Goal: Transaction & Acquisition: Book appointment/travel/reservation

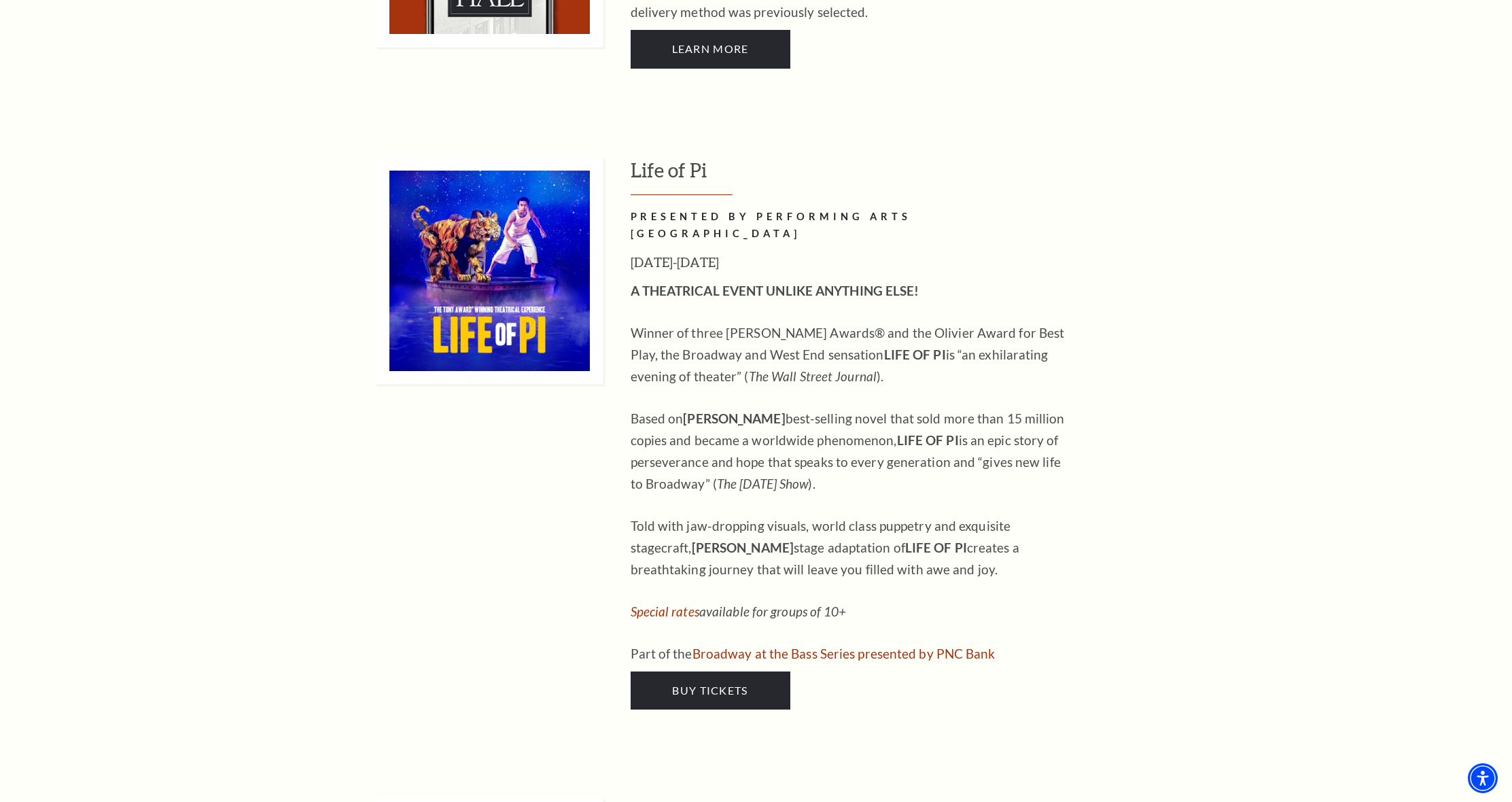
scroll to position [1298, 0]
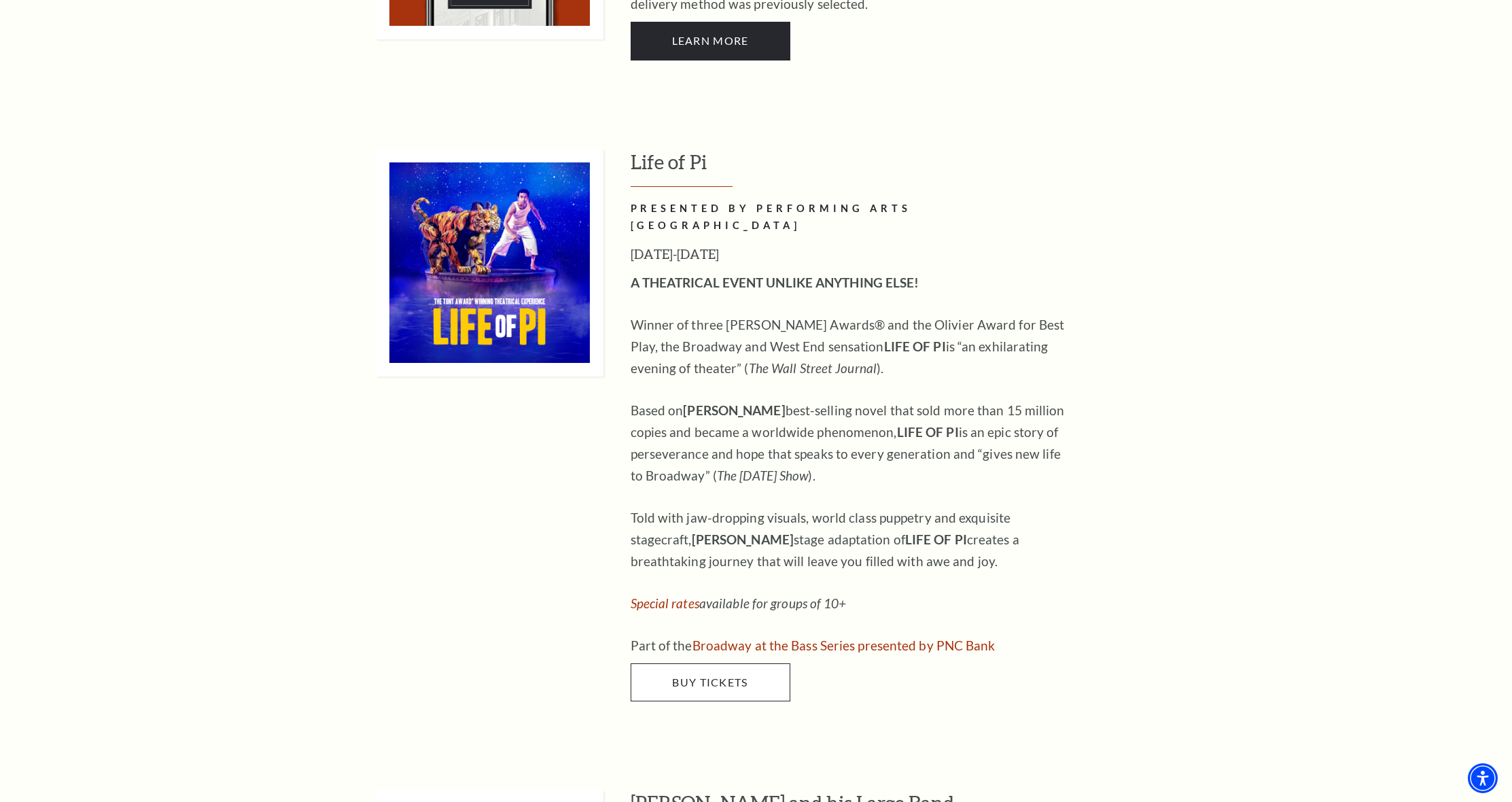
click at [719, 676] on span "Buy Tickets" at bounding box center [710, 682] width 76 height 13
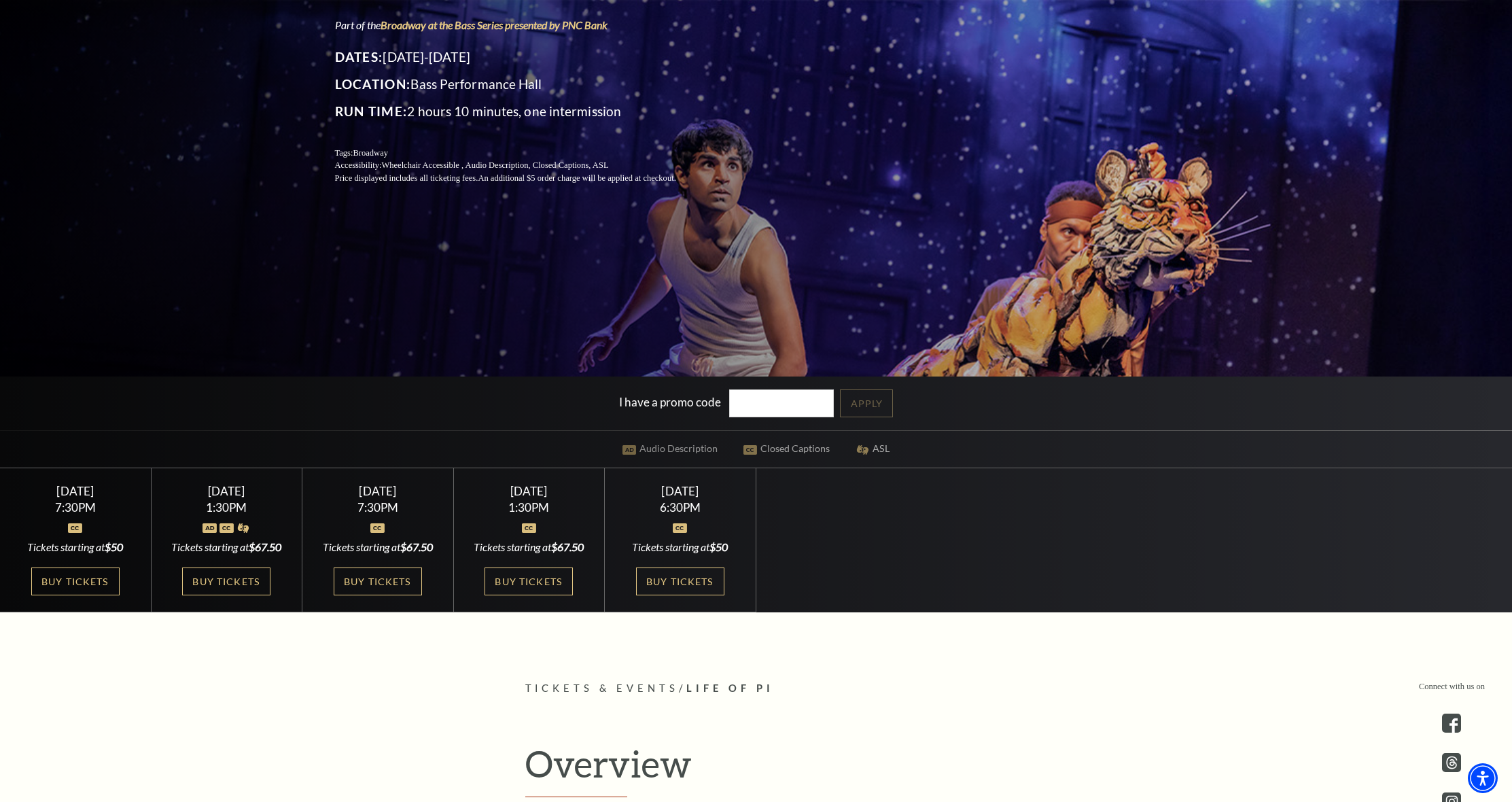
scroll to position [264, 0]
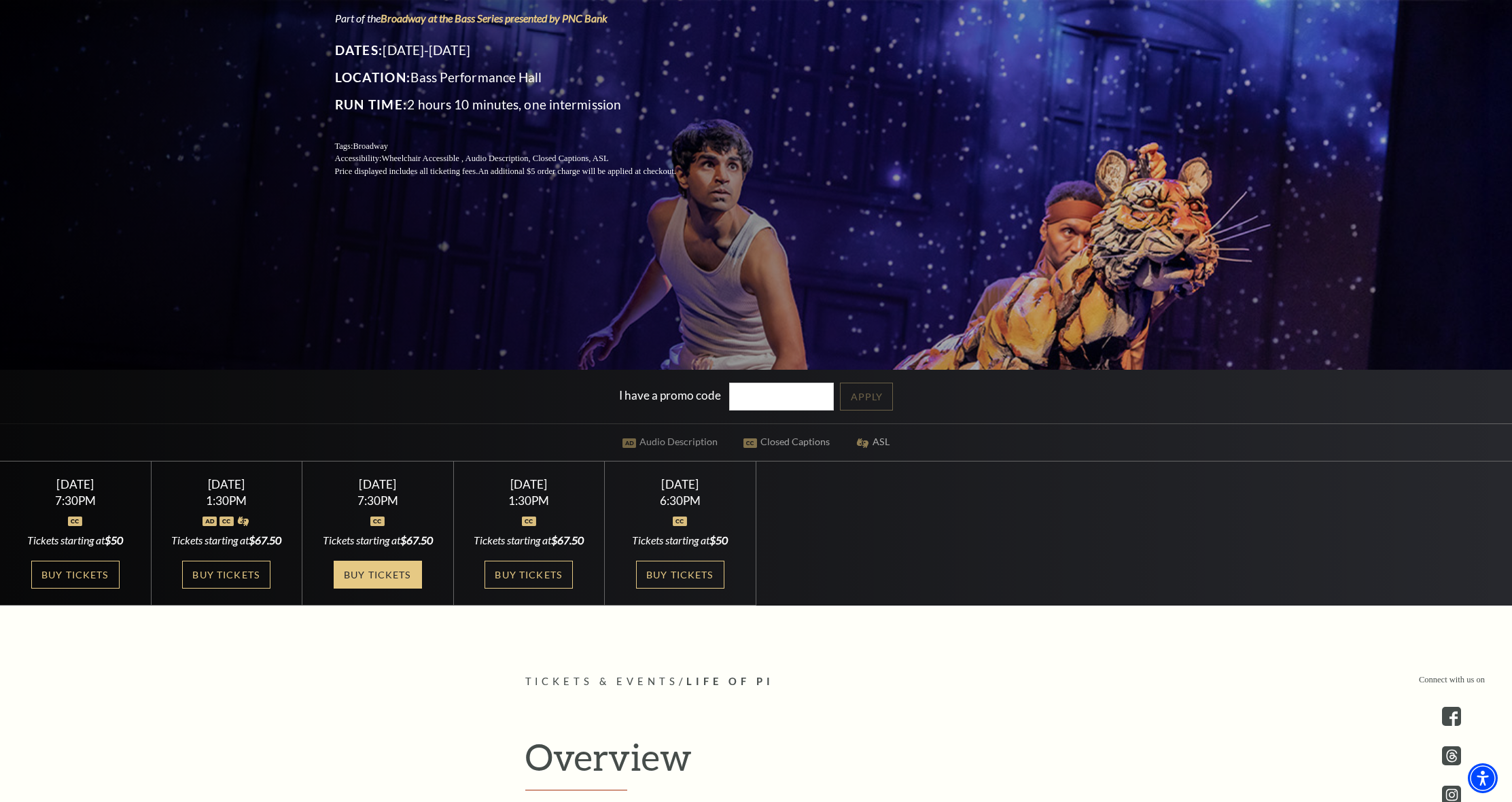
click at [404, 588] on link "Buy Tickets" at bounding box center [378, 574] width 89 height 28
click at [530, 572] on link "Buy Tickets" at bounding box center [529, 574] width 89 height 28
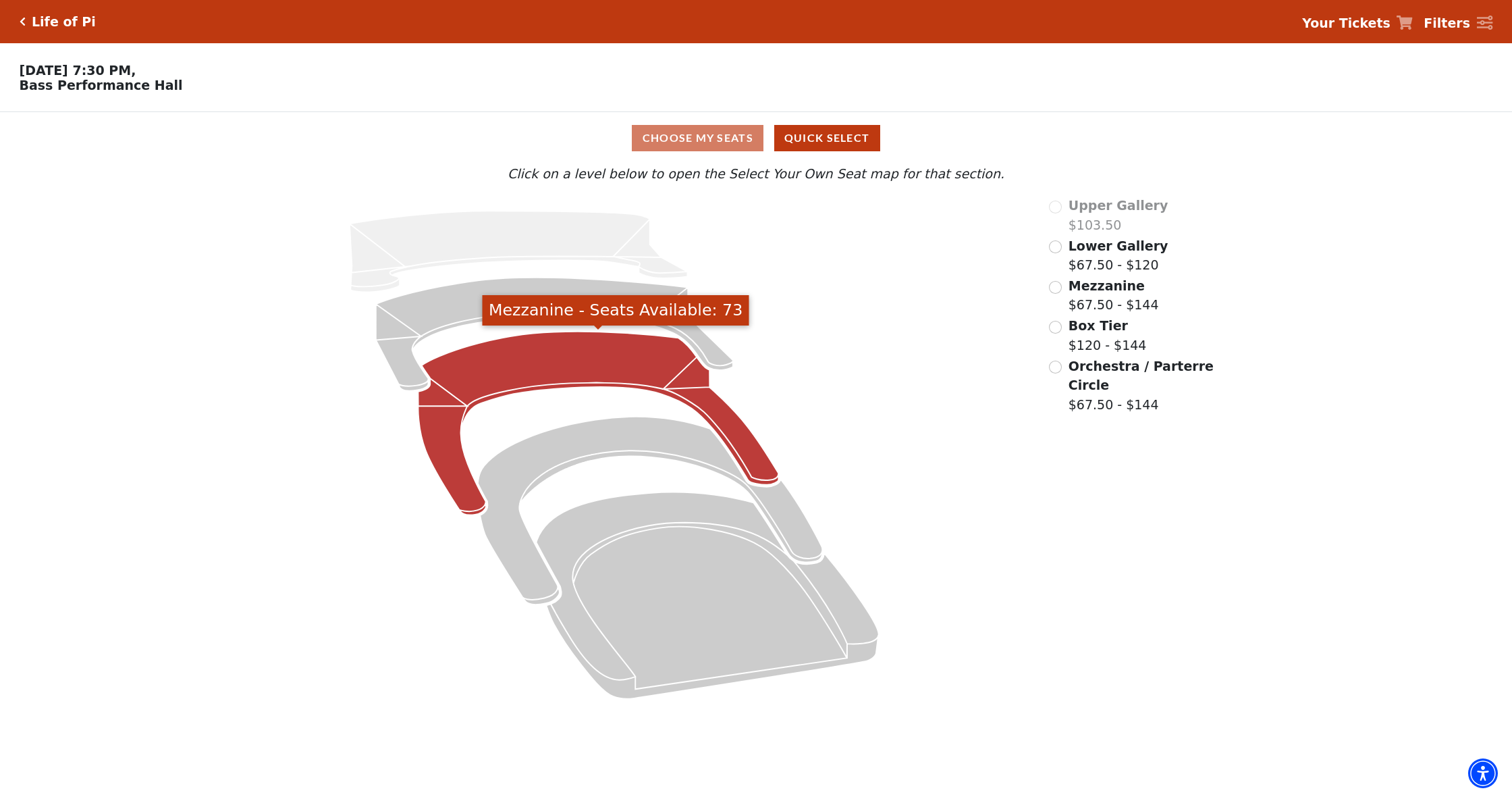
click at [588, 368] on icon "Mezzanine - Seats Available: 73" at bounding box center [599, 423] width 360 height 184
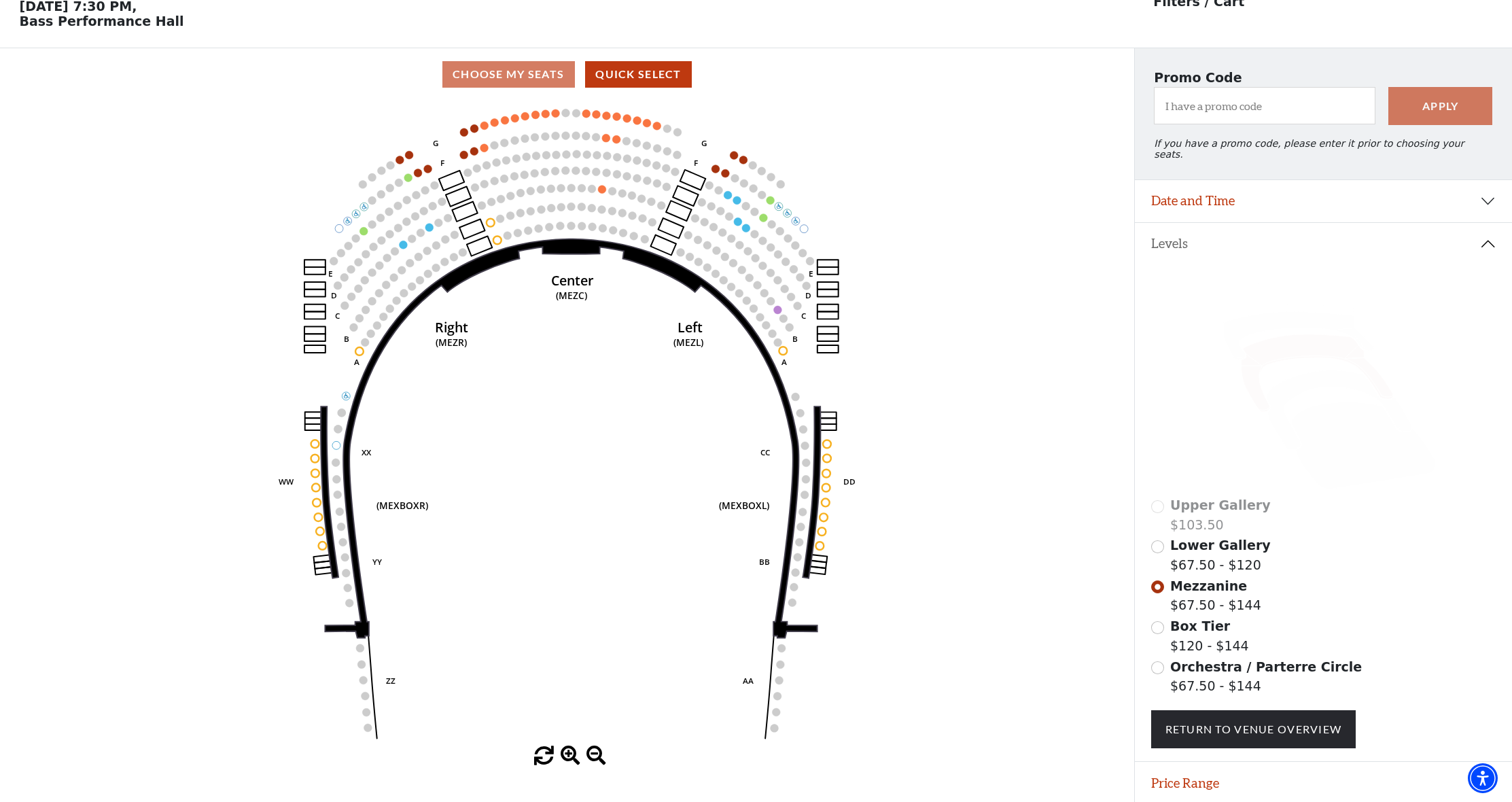
scroll to position [64, 0]
click at [1323, 370] on icon at bounding box center [1338, 409] width 145 height 79
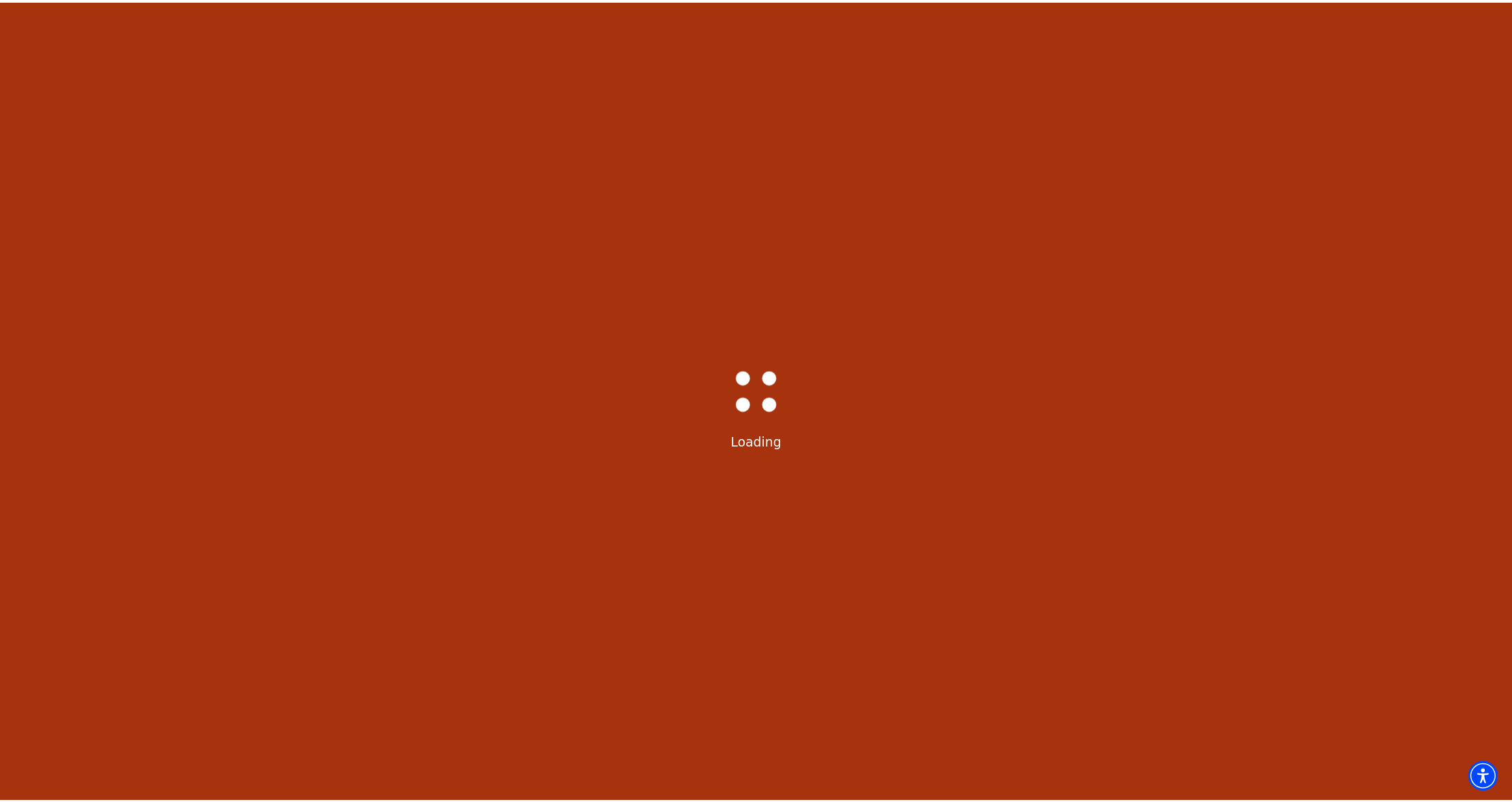
scroll to position [63, 0]
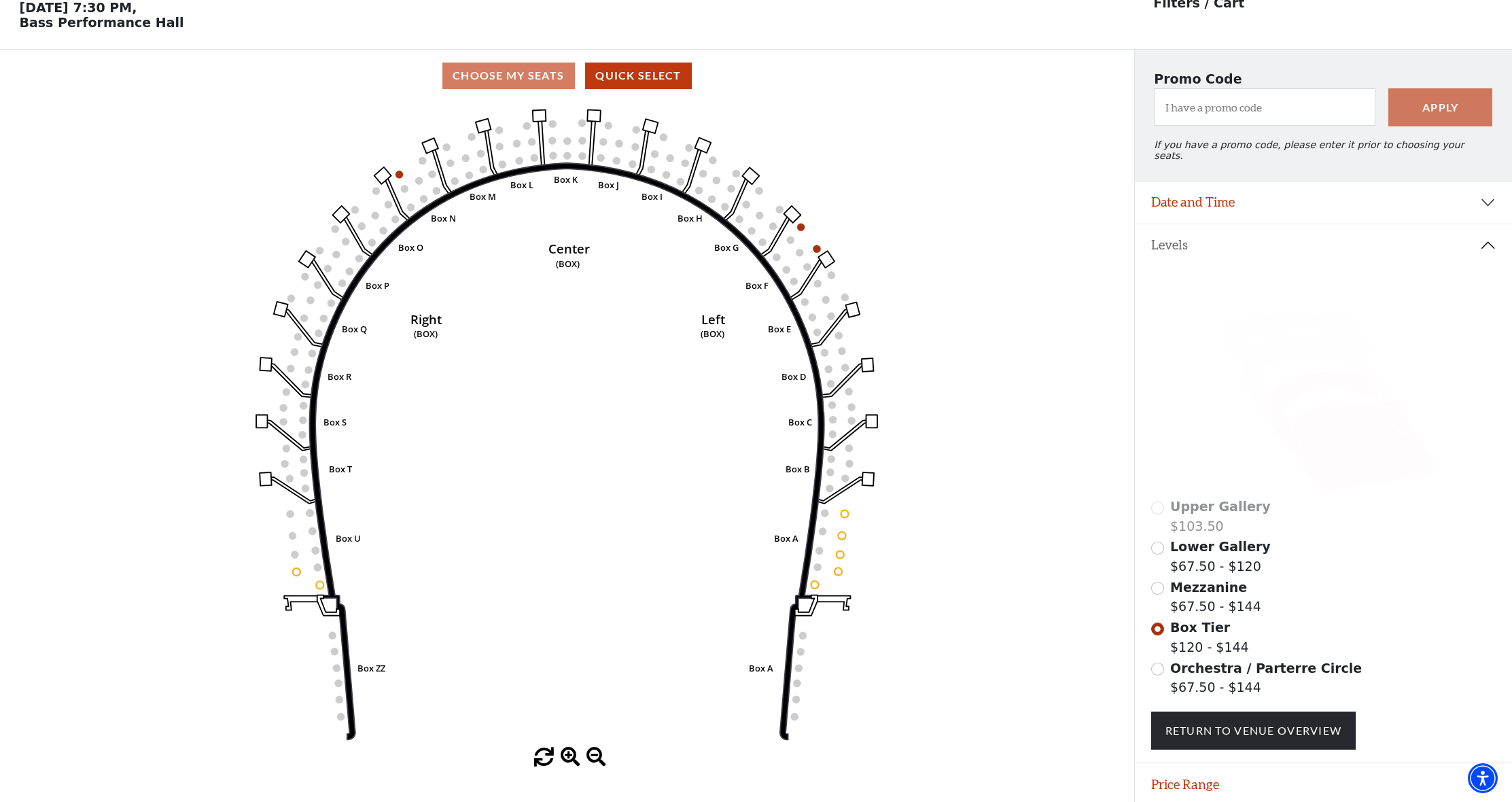
click at [1323, 416] on icon at bounding box center [1363, 447] width 144 height 87
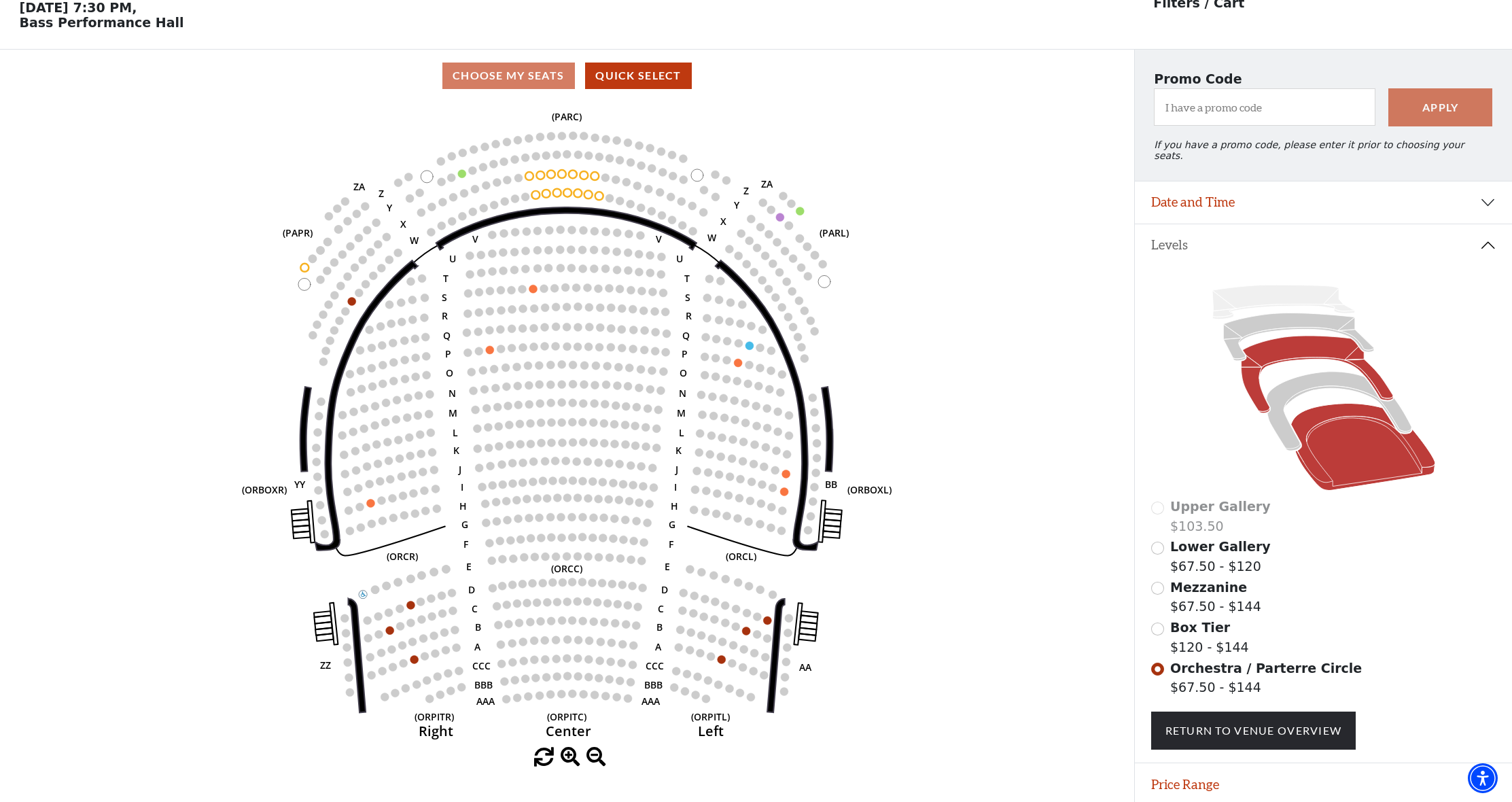
click at [1285, 342] on icon at bounding box center [1316, 374] width 151 height 77
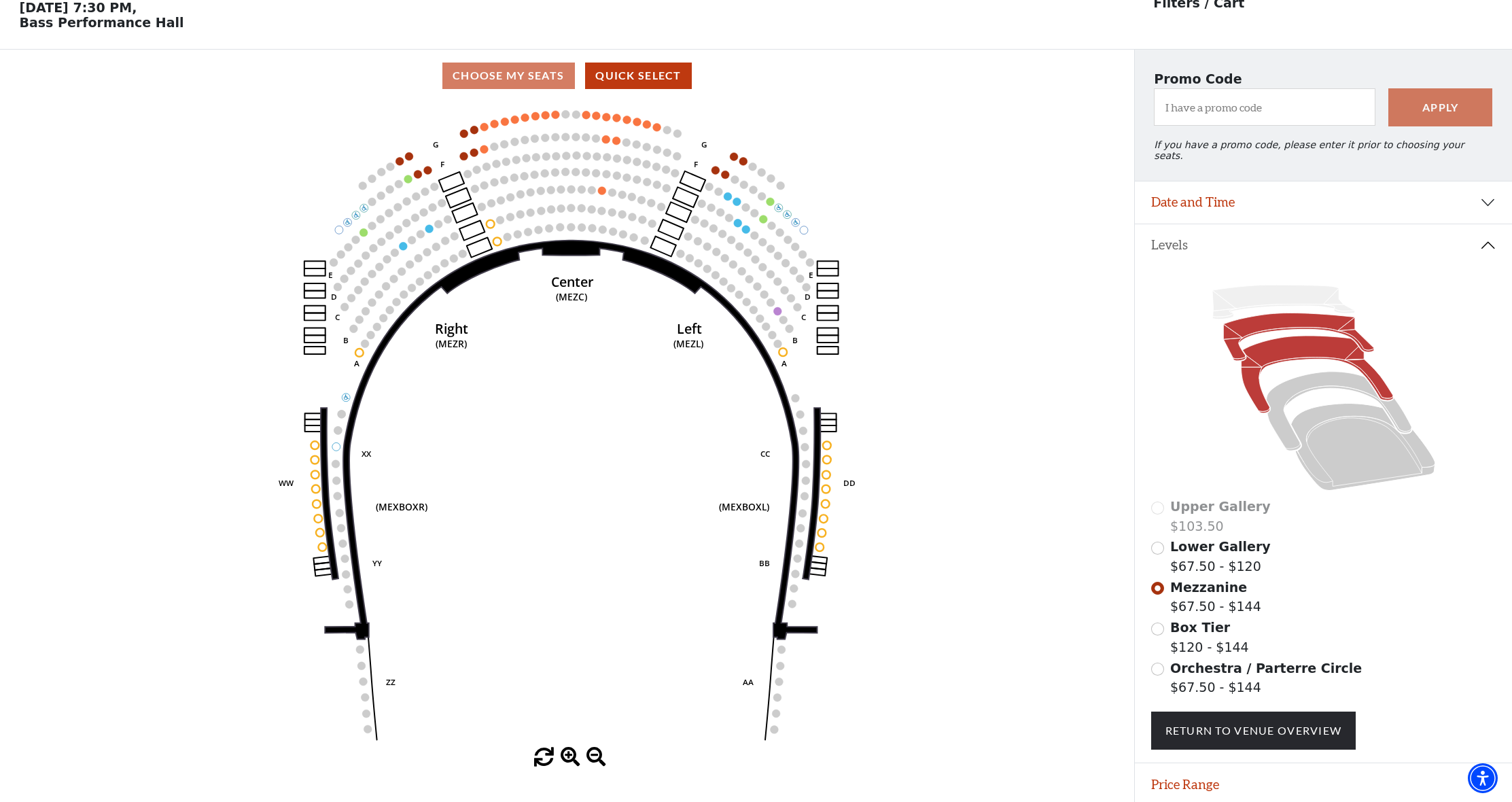
click at [1275, 314] on icon at bounding box center [1298, 337] width 150 height 48
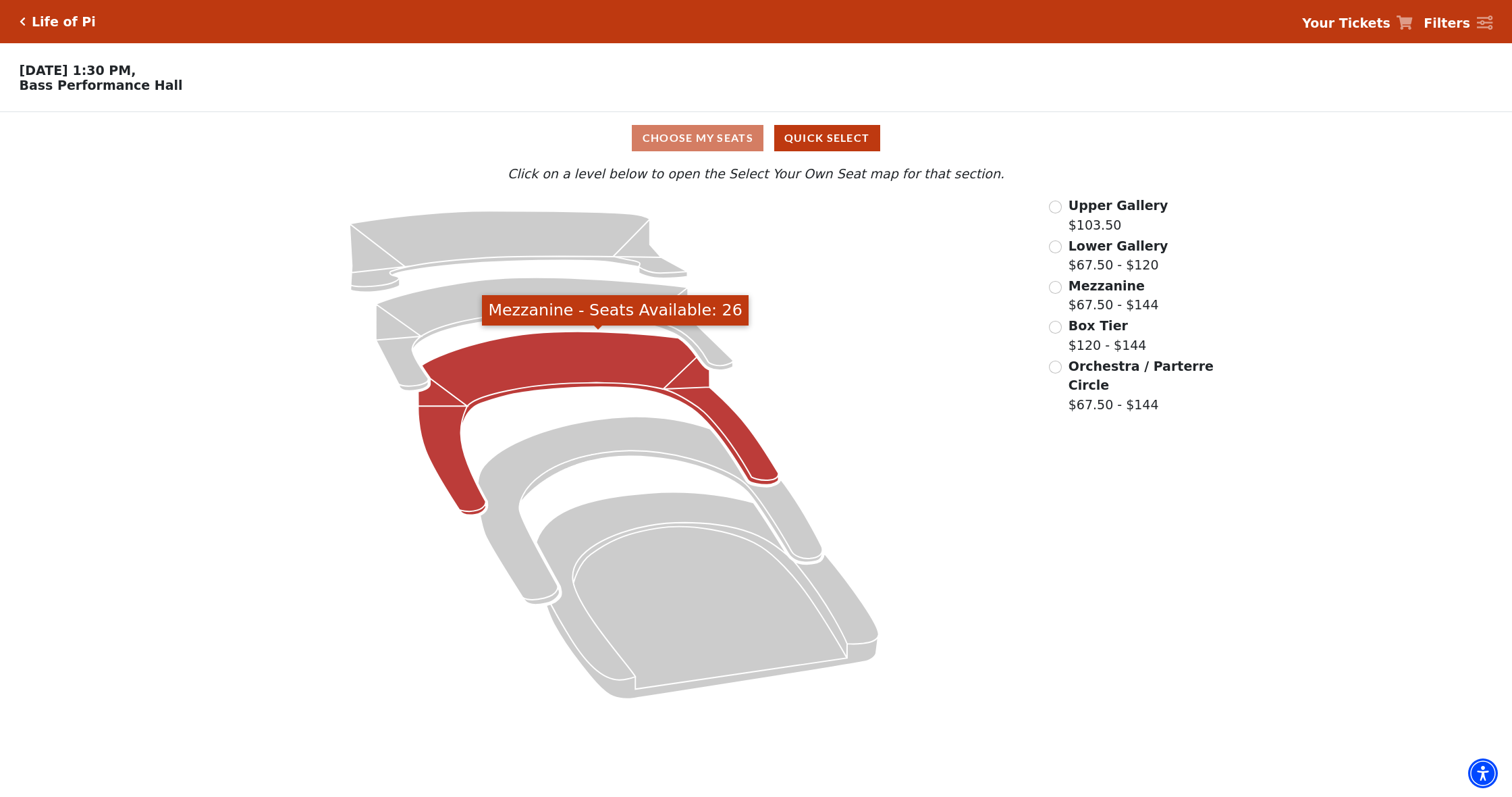
click at [571, 373] on icon "Mezzanine - Seats Available: 26" at bounding box center [599, 423] width 360 height 184
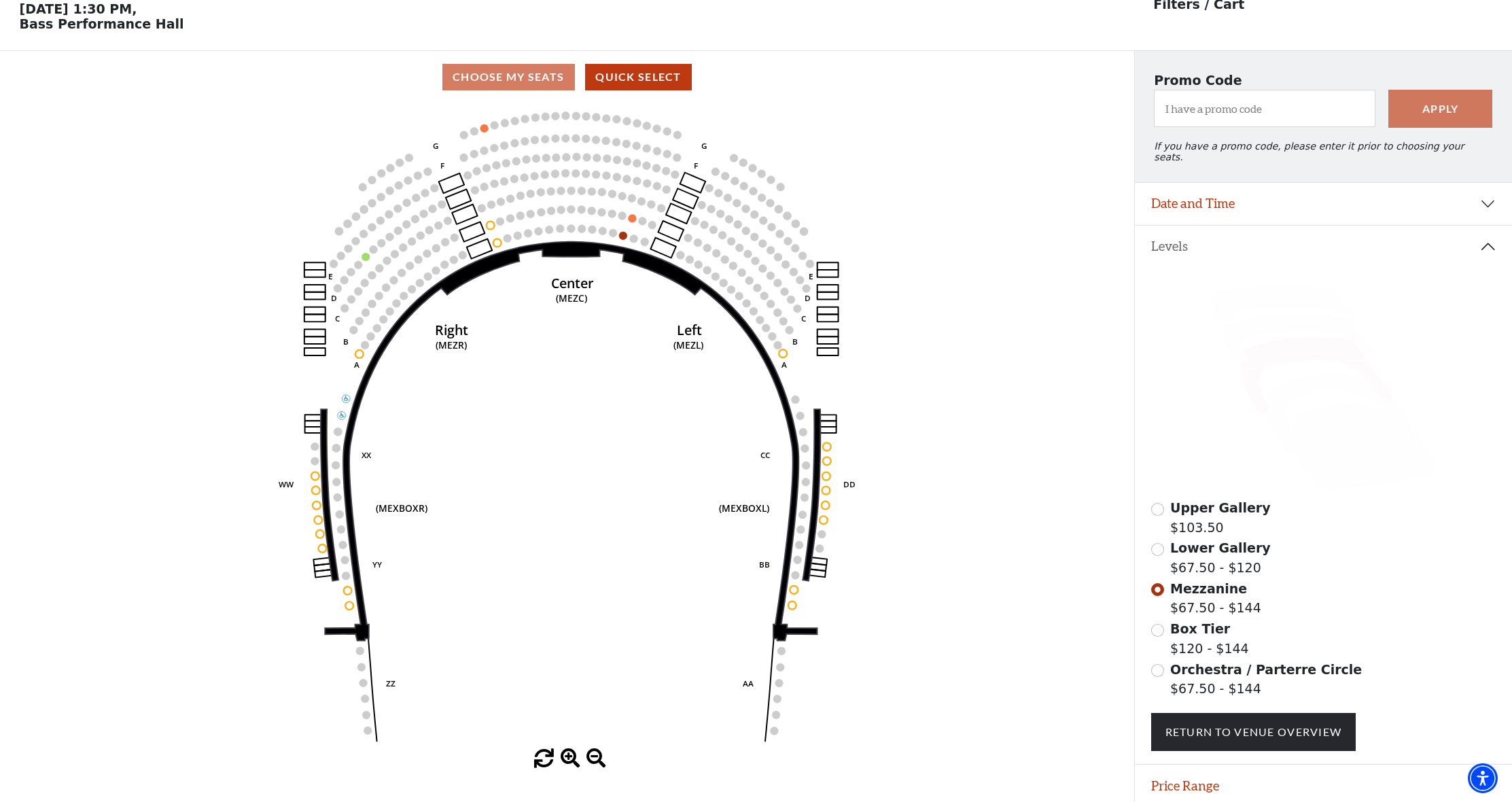
scroll to position [63, 0]
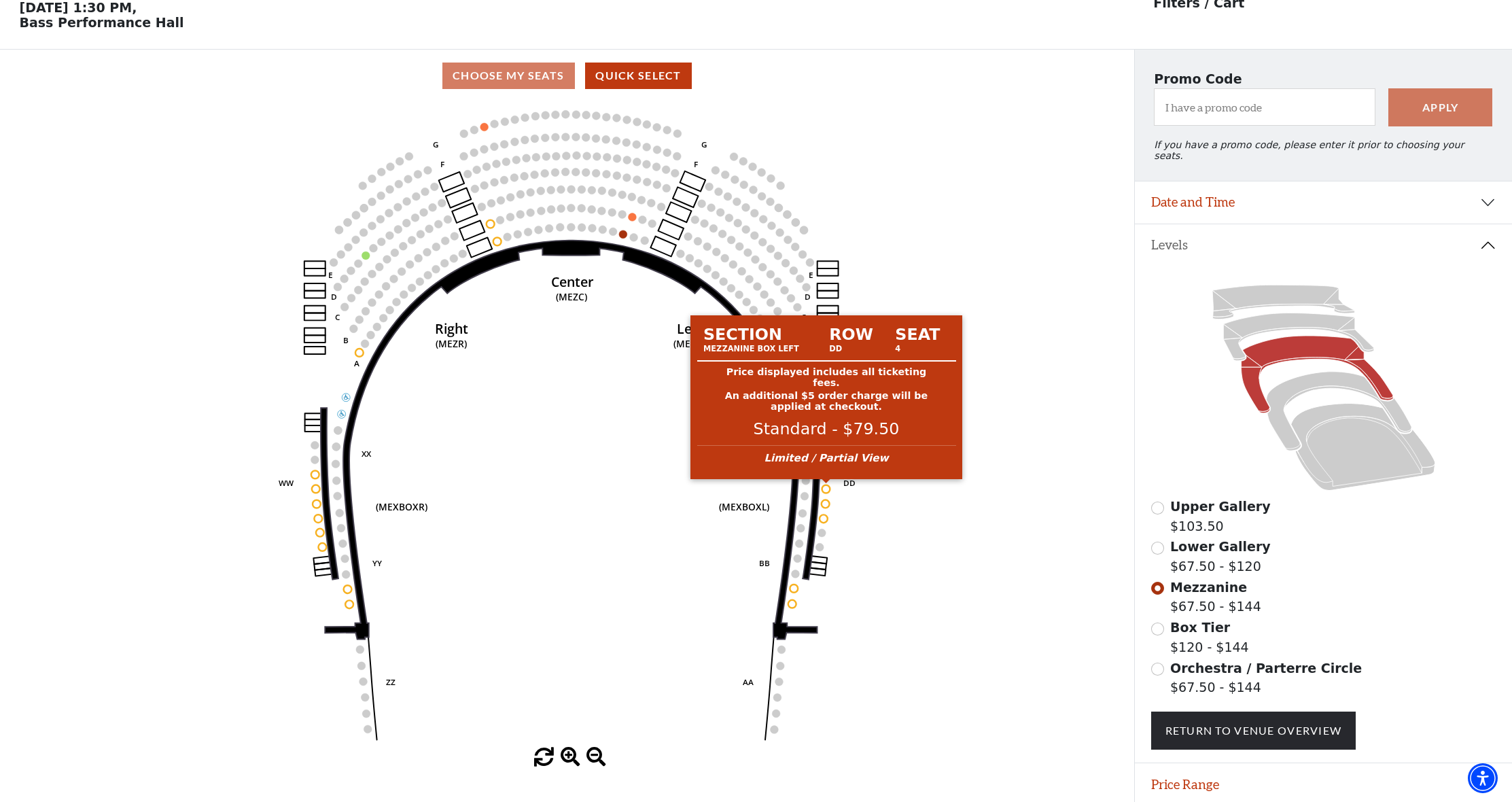
click at [826, 491] on circle at bounding box center [826, 488] width 8 height 8
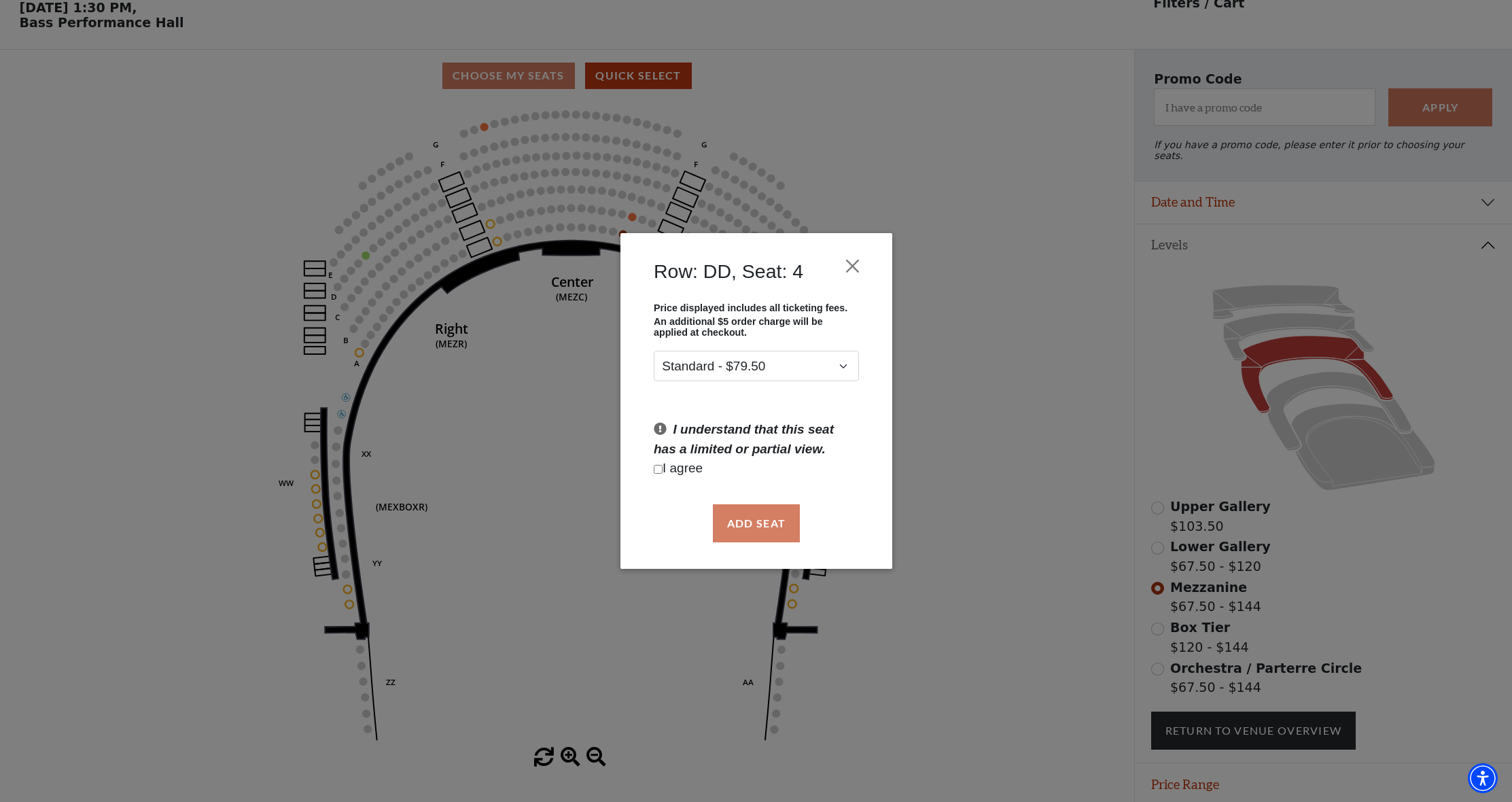
drag, startPoint x: 848, startPoint y: 263, endPoint x: 868, endPoint y: 274, distance: 22.8
click at [848, 263] on button "Close" at bounding box center [852, 266] width 26 height 26
